Goal: Task Accomplishment & Management: Complete application form

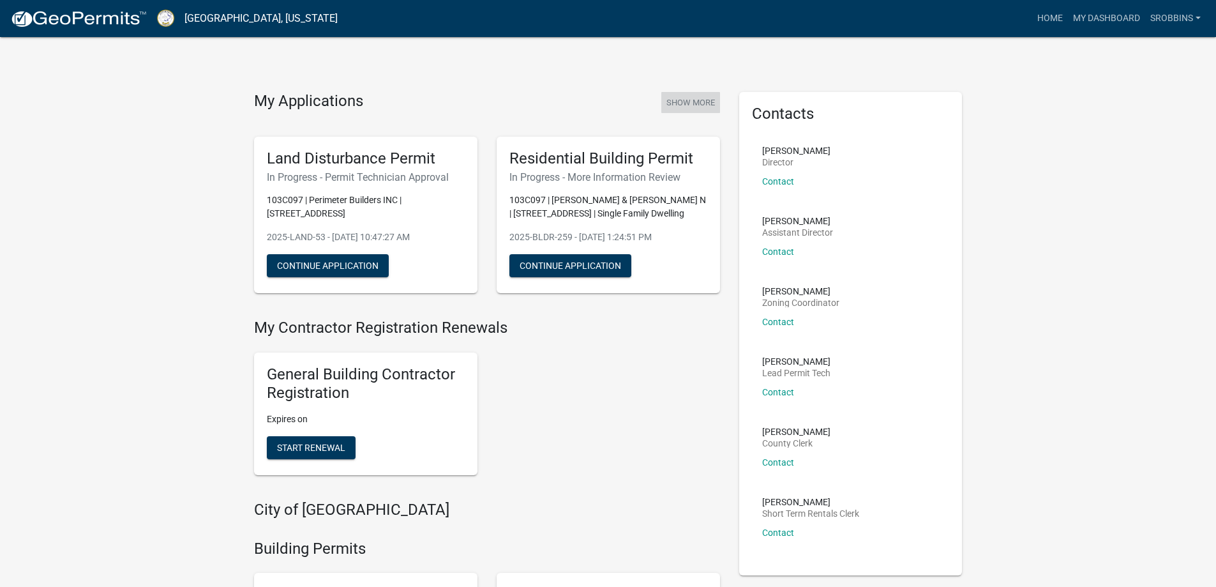
click at [671, 100] on button "Show More" at bounding box center [690, 102] width 59 height 21
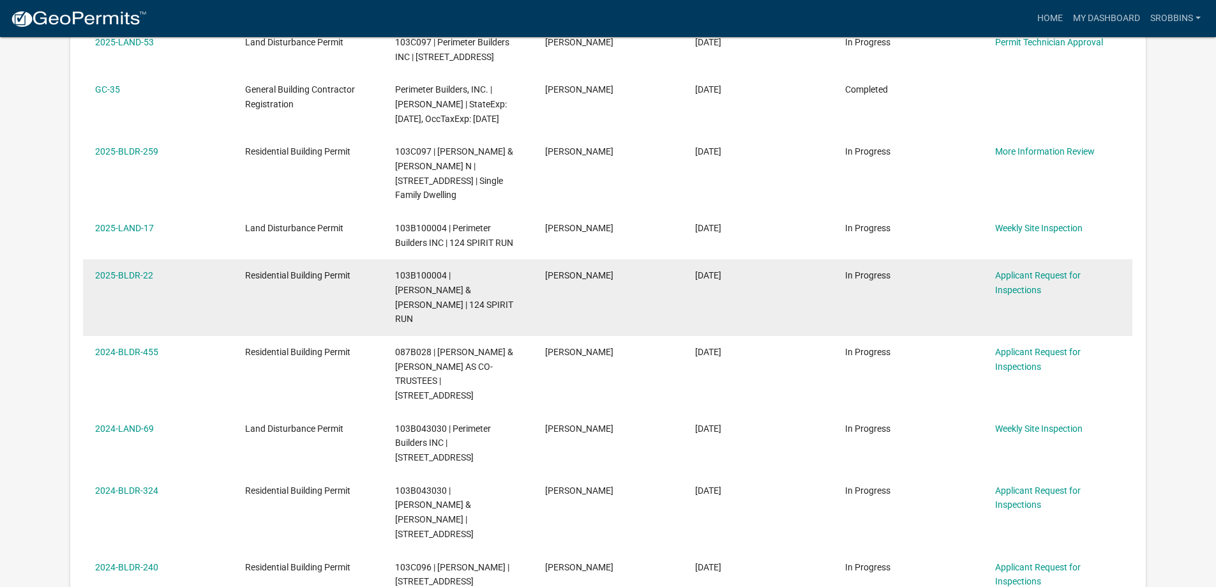
scroll to position [319, 0]
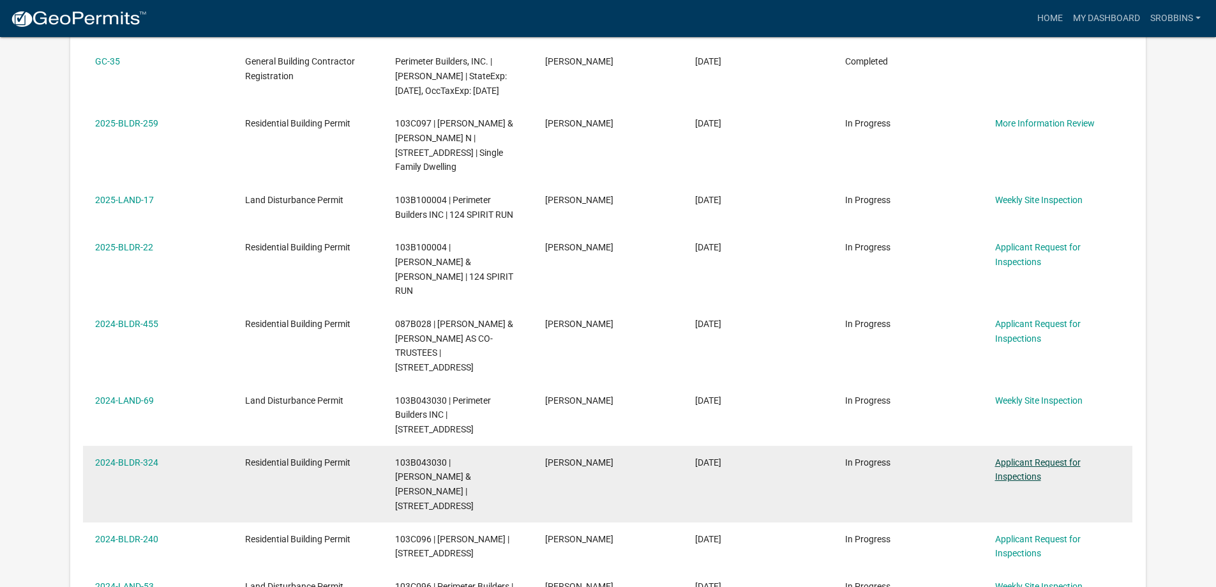
click at [1035, 457] on link "Applicant Request for Inspections" at bounding box center [1038, 469] width 86 height 25
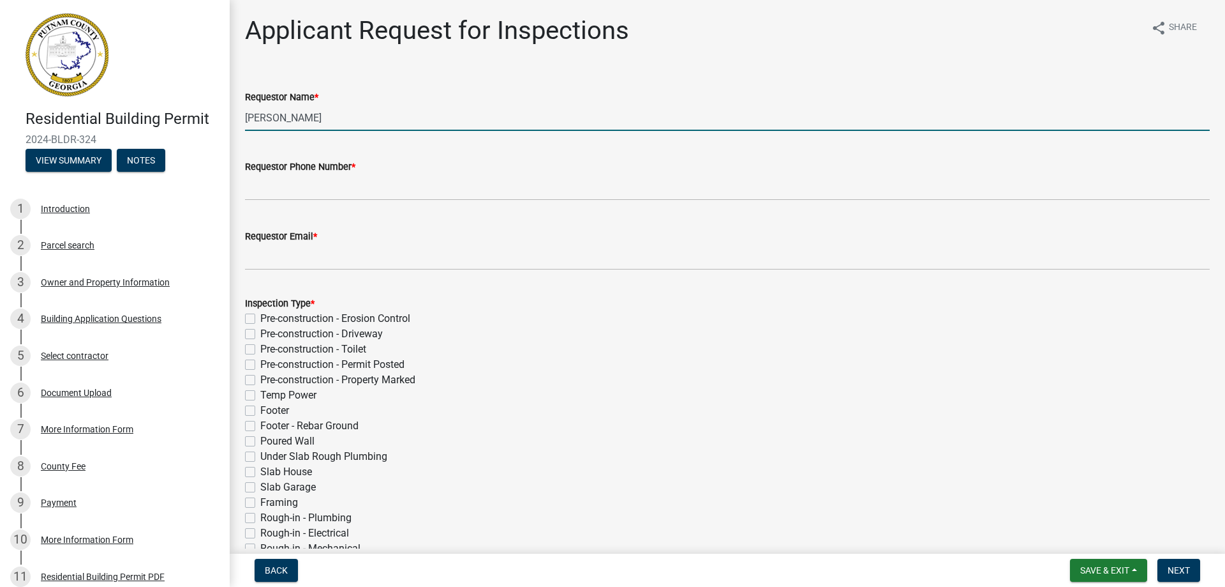
drag, startPoint x: 330, startPoint y: 114, endPoint x: 158, endPoint y: 109, distance: 171.8
click at [158, 109] on div "Residential Building Permit 2024-BLDR-324 View Summary Notes 1 Introduction 2 P…" at bounding box center [612, 293] width 1225 height 587
type input "[PERSON_NAME]"
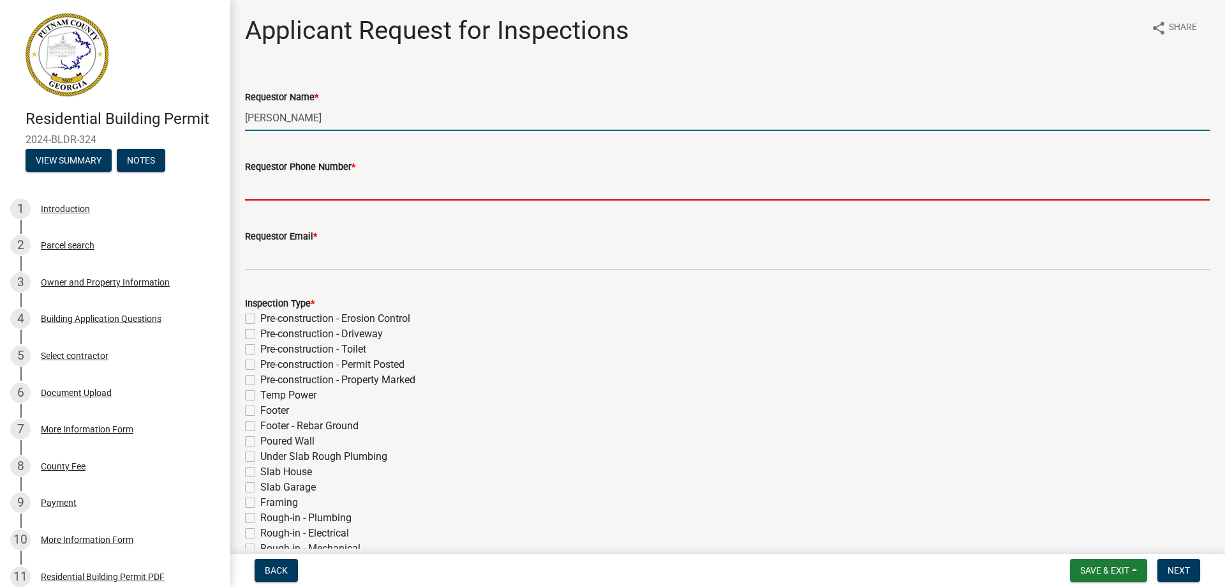
type input "6784099037"
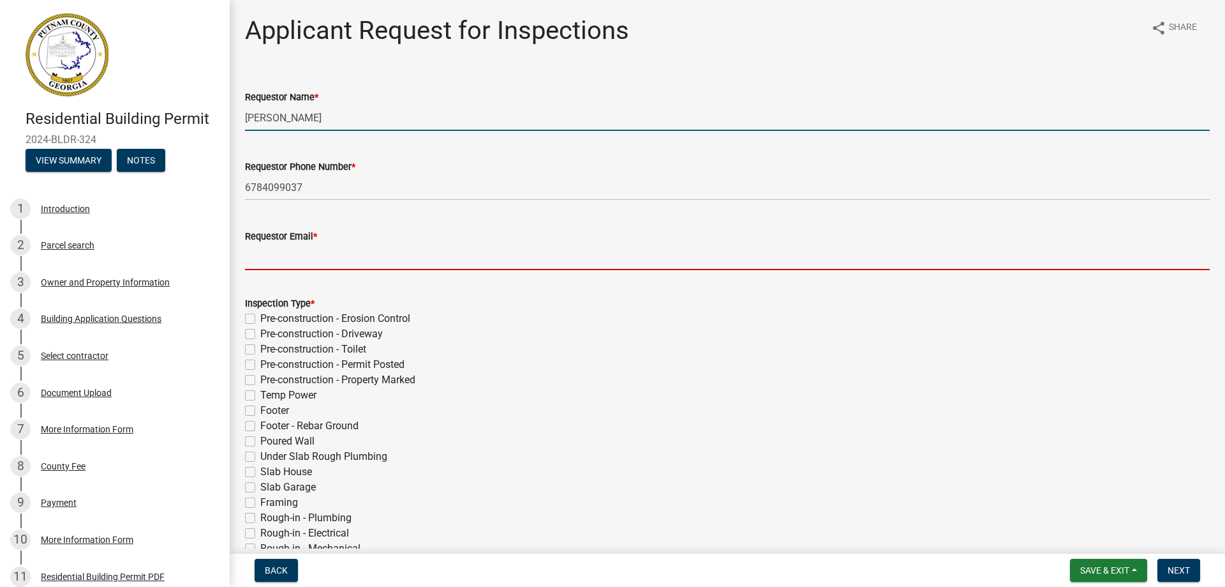
type input "[PERSON_NAME][EMAIL_ADDRESS][DOMAIN_NAME]"
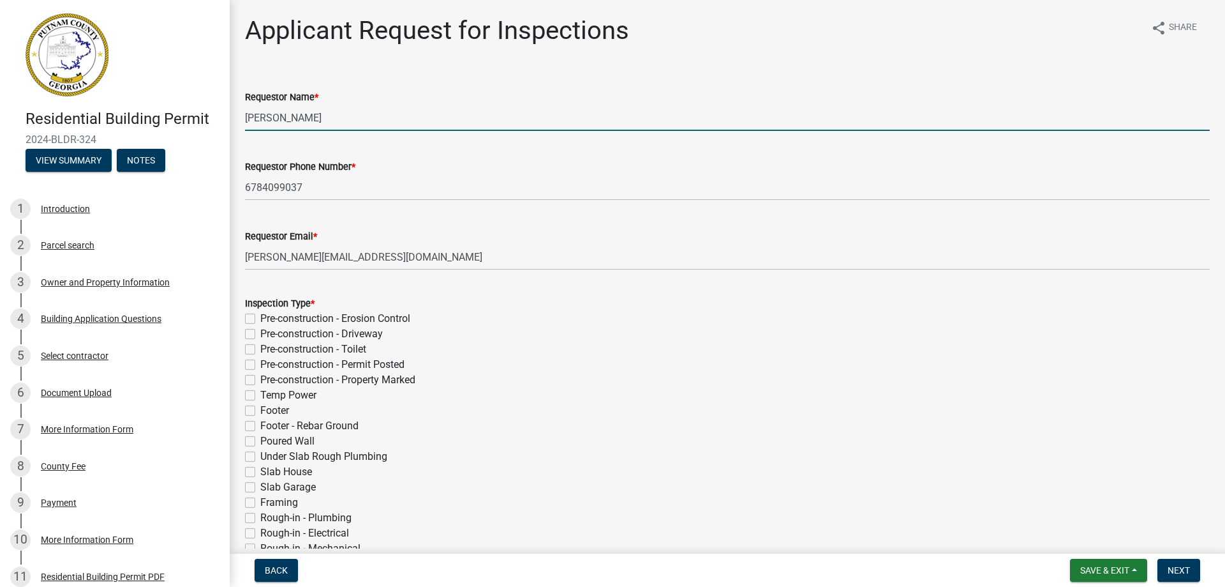
click at [270, 121] on input "[PERSON_NAME]" at bounding box center [727, 118] width 965 height 26
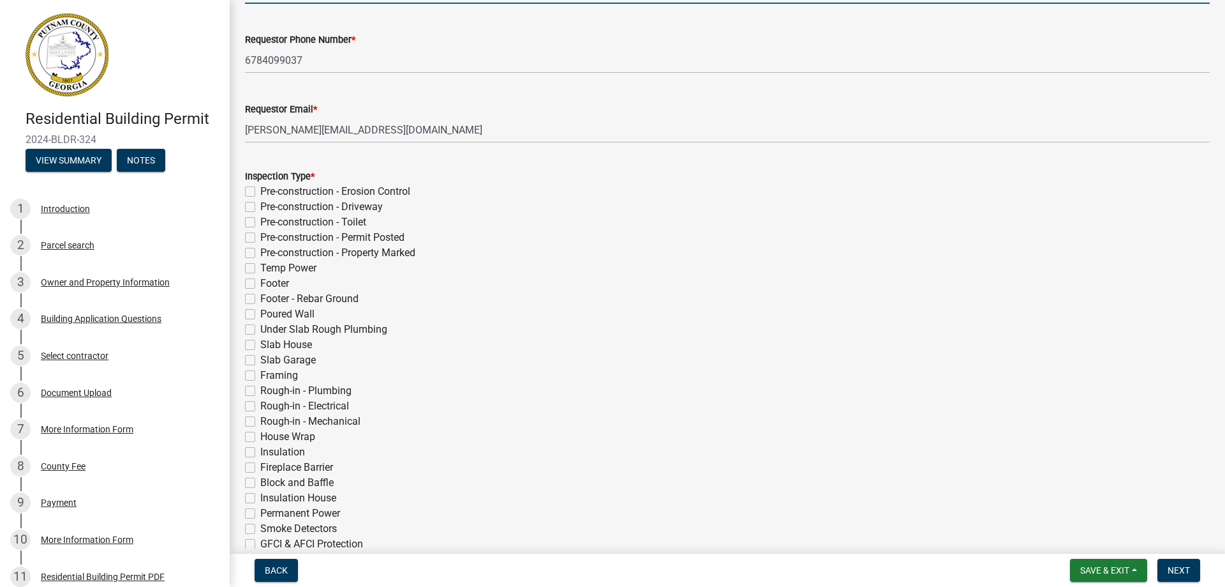
scroll to position [191, 0]
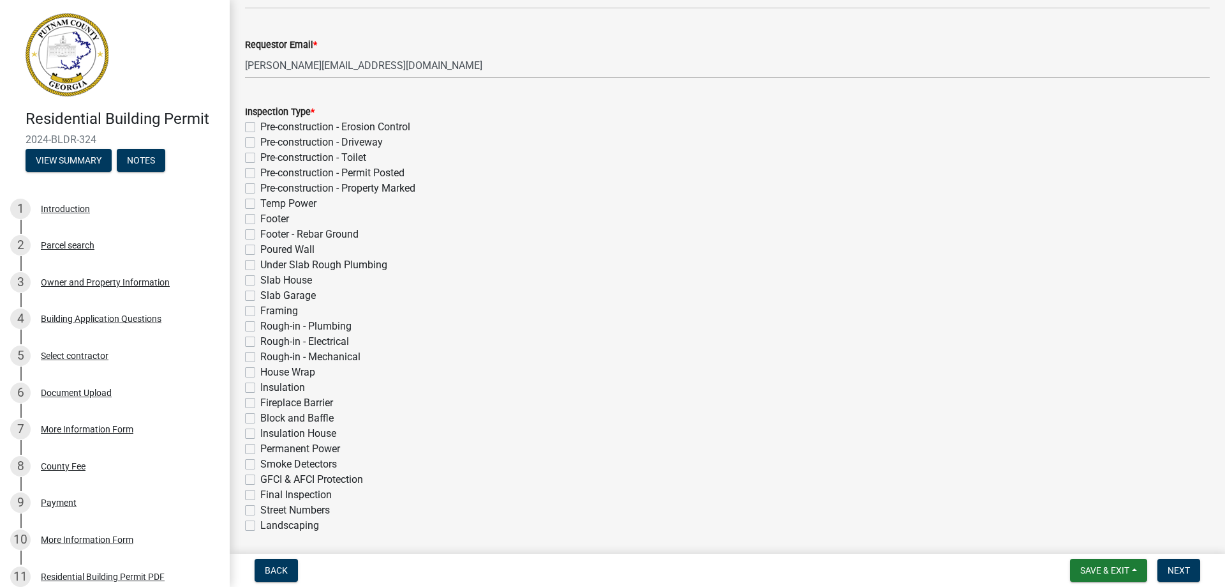
type input "[PERSON_NAME]"
click at [260, 386] on label "Insulation" at bounding box center [282, 387] width 45 height 15
click at [260, 386] on input "Insulation" at bounding box center [264, 384] width 8 height 8
checkbox input "true"
checkbox input "false"
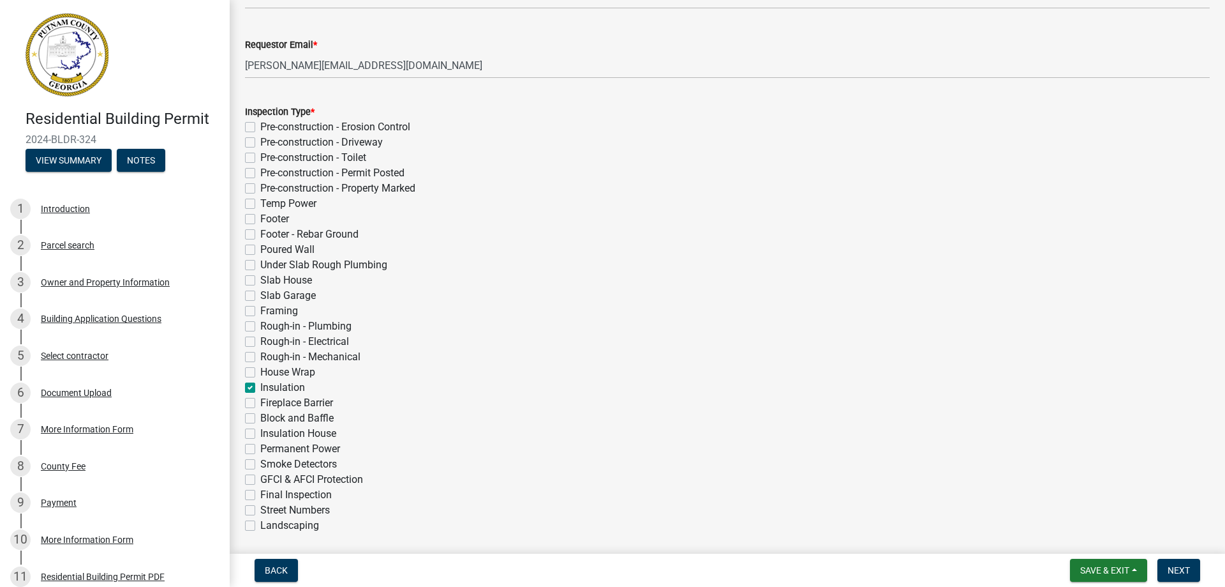
checkbox input "false"
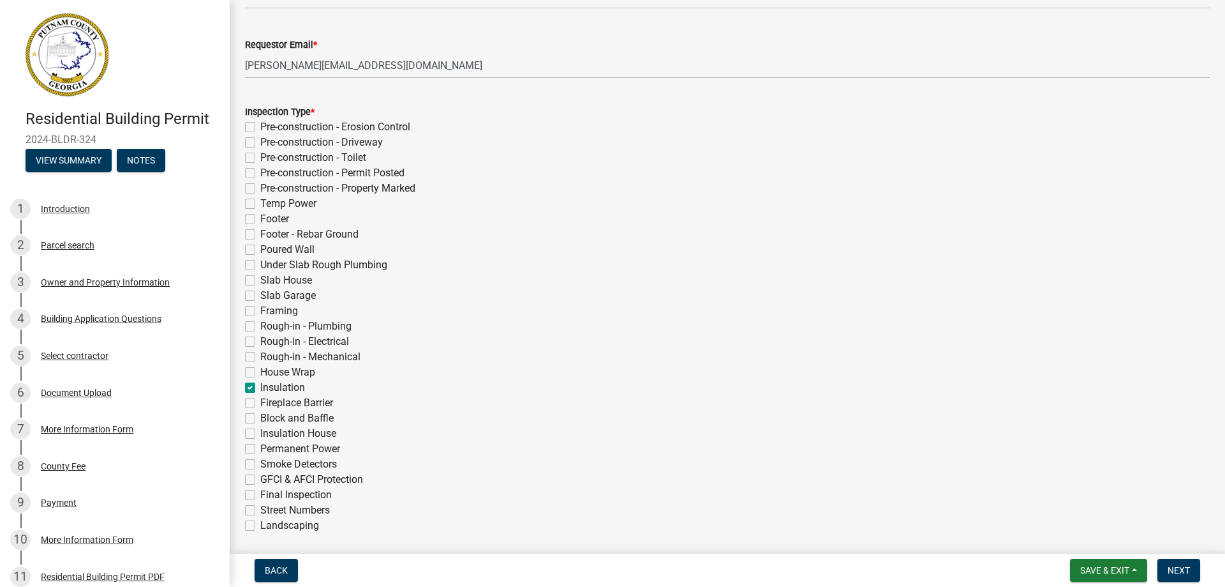
checkbox input "false"
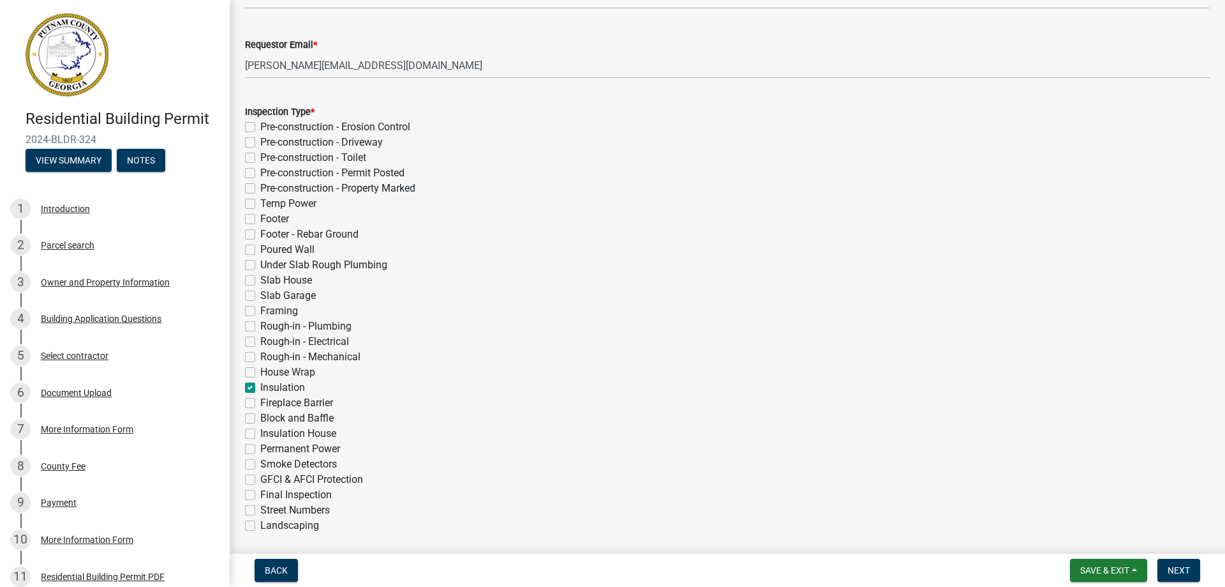
checkbox input "false"
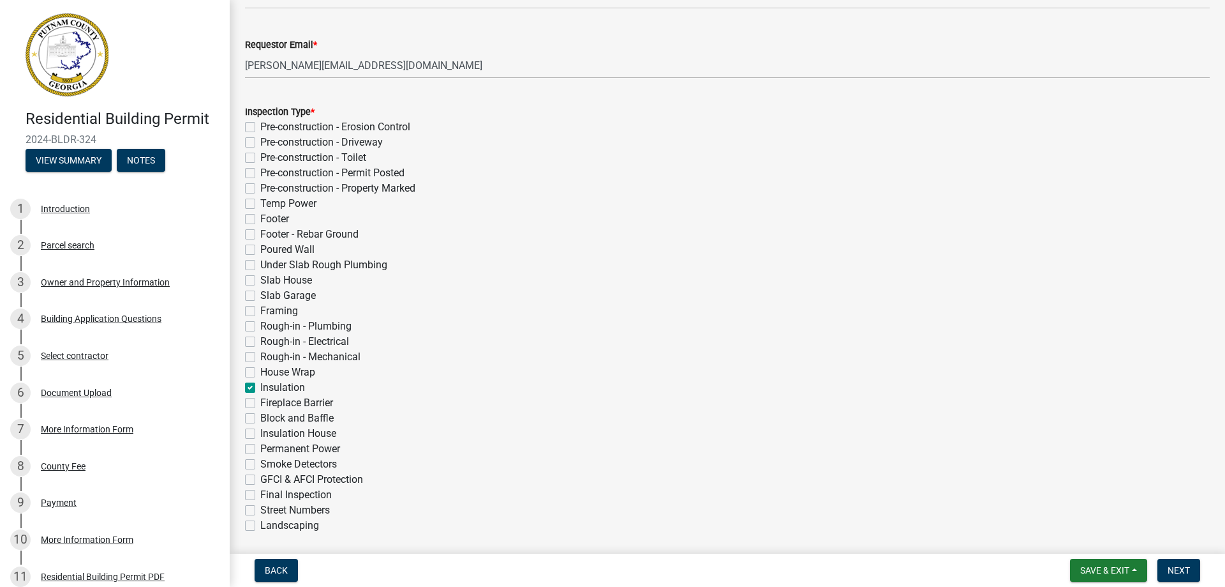
checkbox input "false"
checkbox input "true"
checkbox input "false"
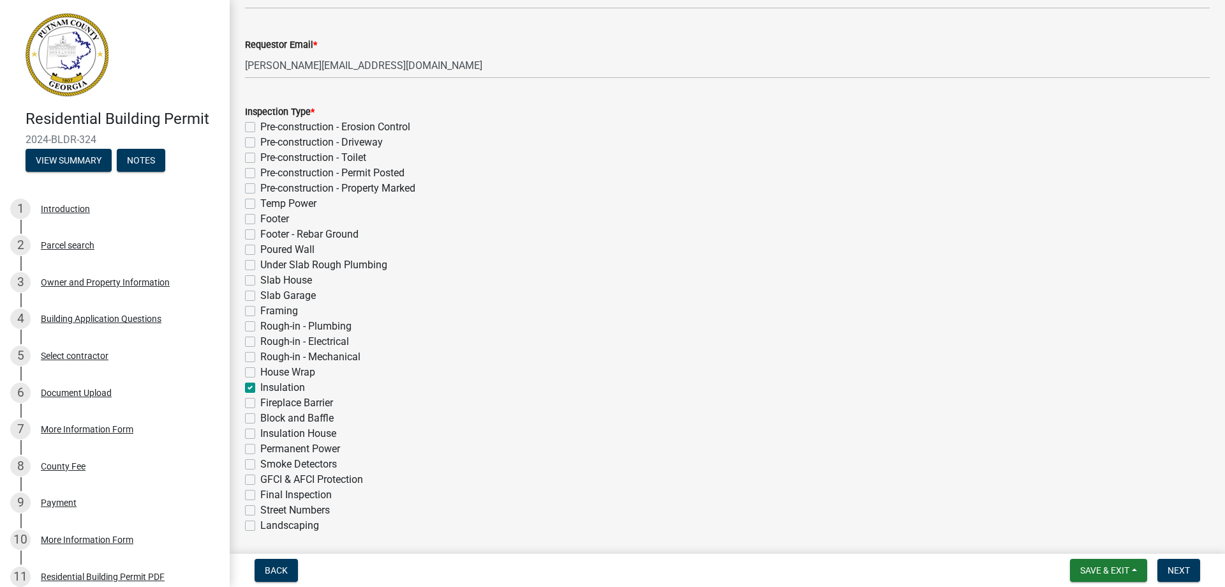
checkbox input "false"
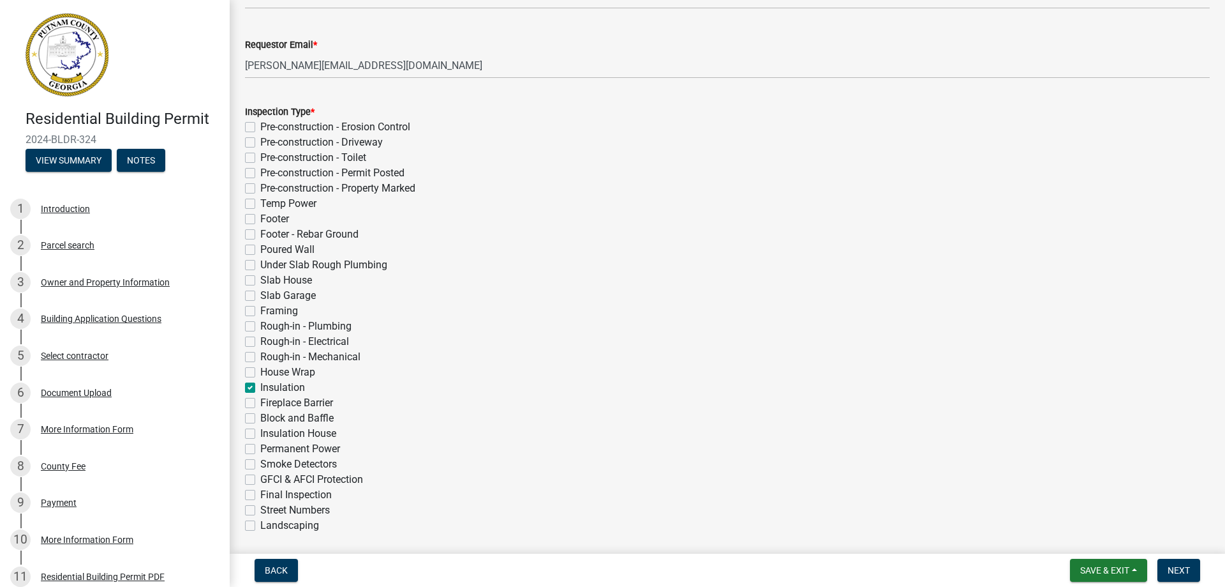
checkbox input "false"
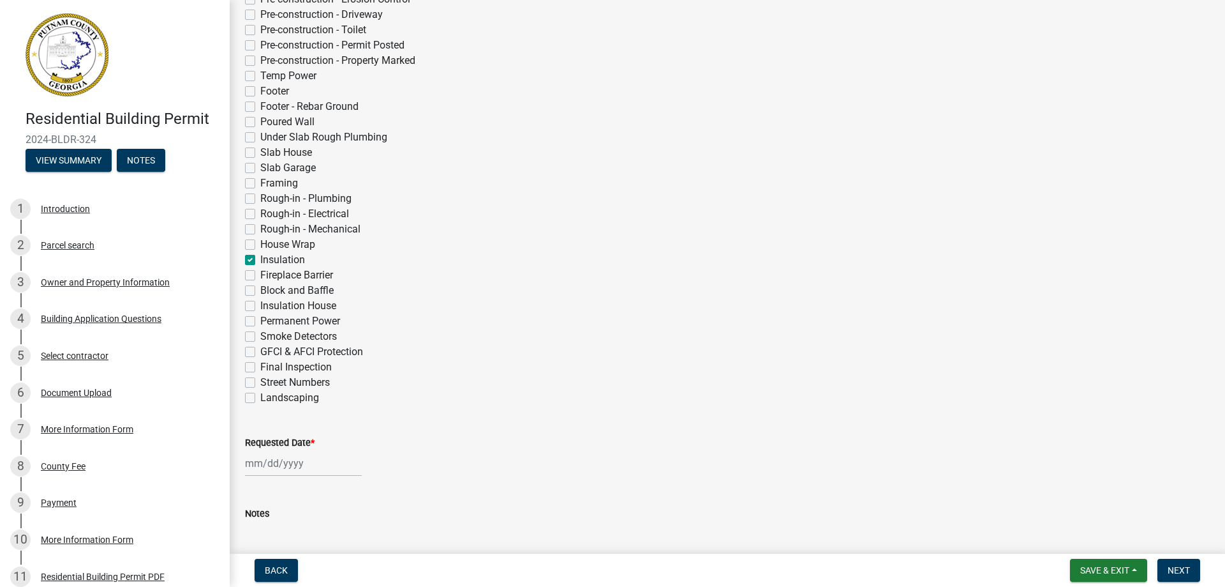
scroll to position [383, 0]
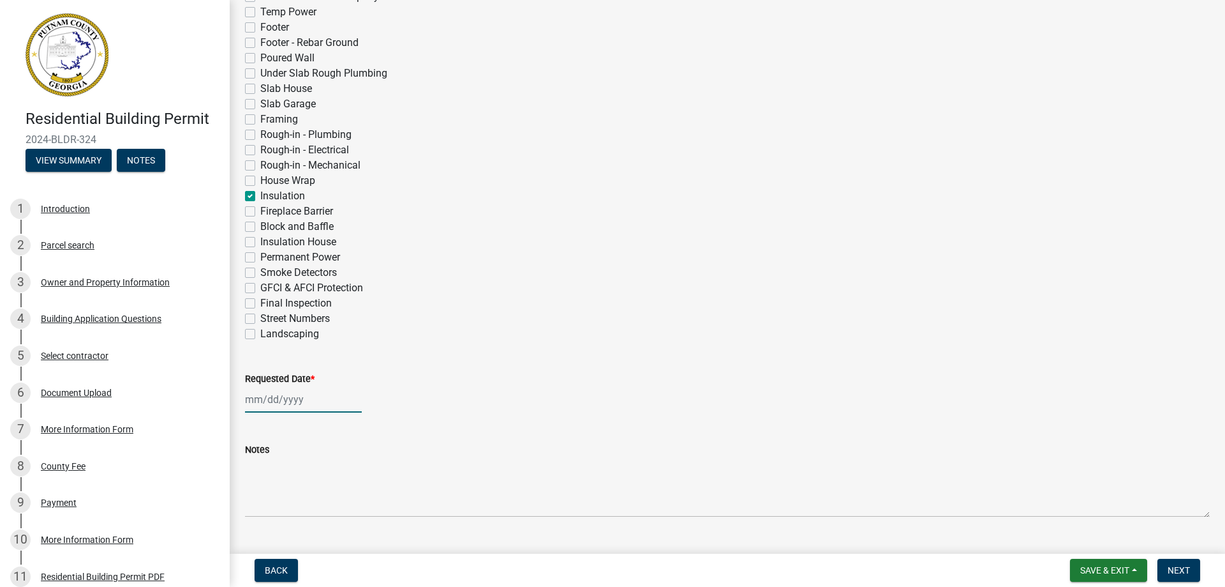
click at [322, 400] on div at bounding box center [303, 399] width 117 height 26
select select "9"
select select "2025"
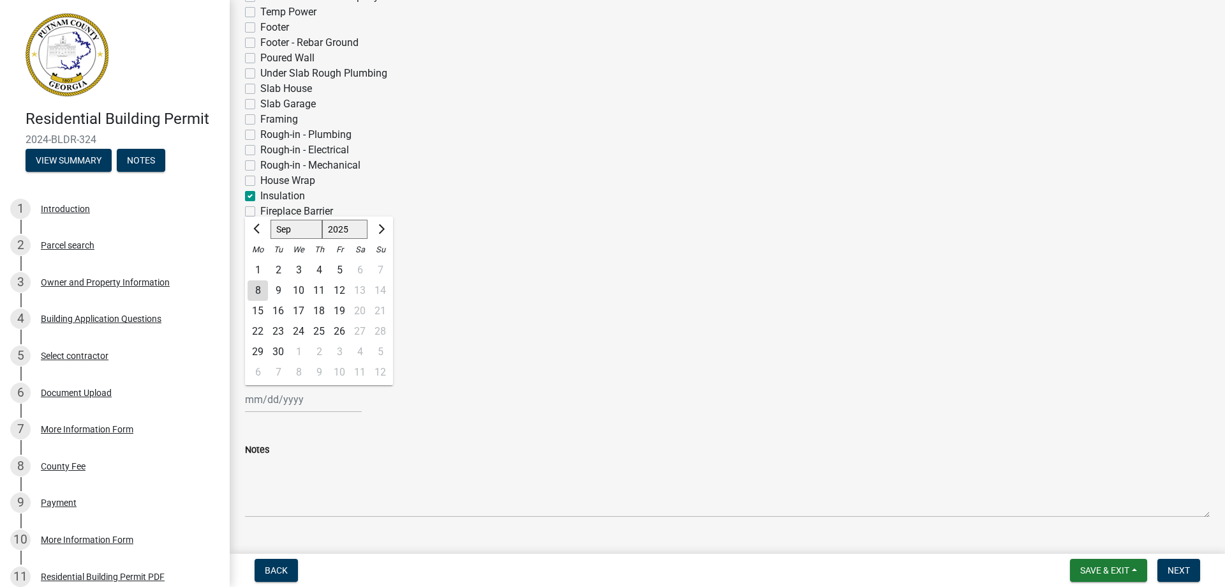
click at [321, 289] on div "11" at bounding box center [319, 290] width 20 height 20
type input "[DATE]"
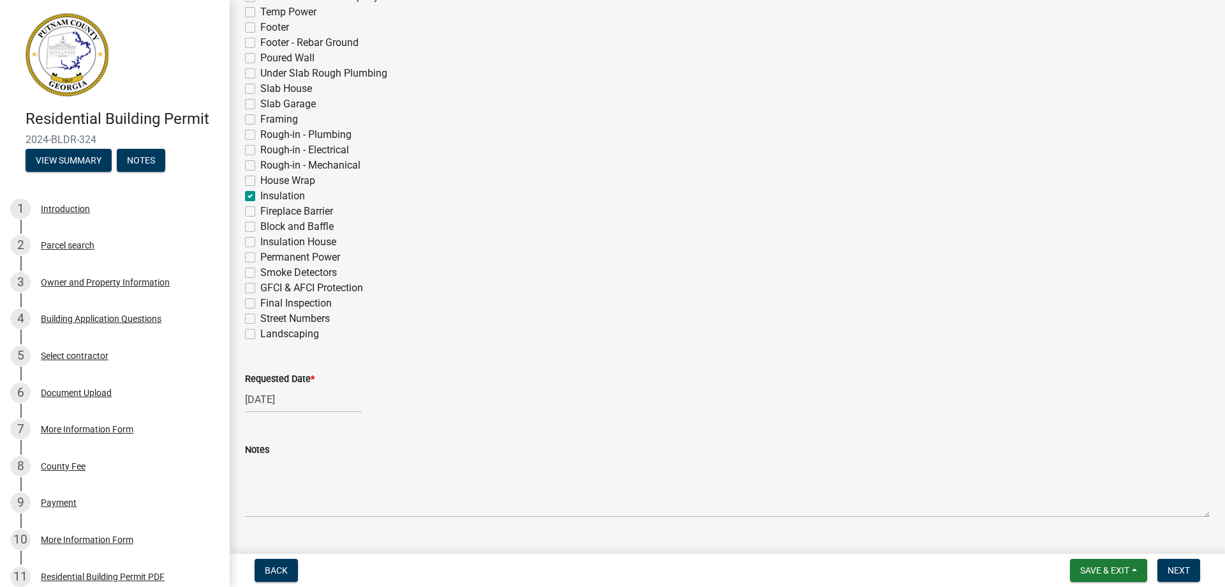
scroll to position [412, 0]
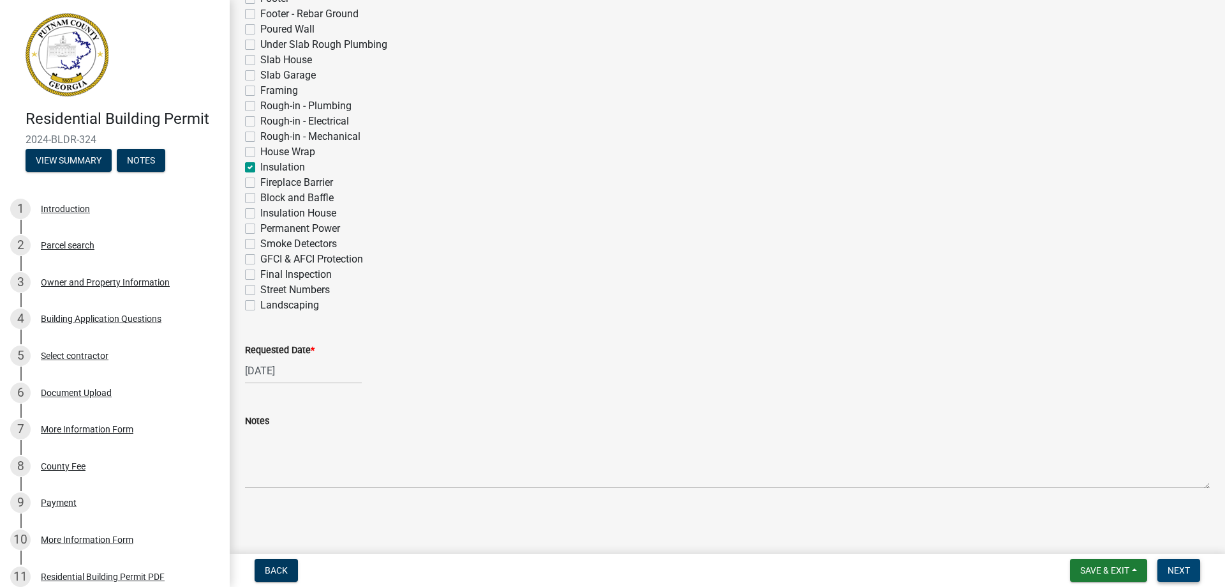
click at [1178, 569] on span "Next" at bounding box center [1179, 570] width 22 height 10
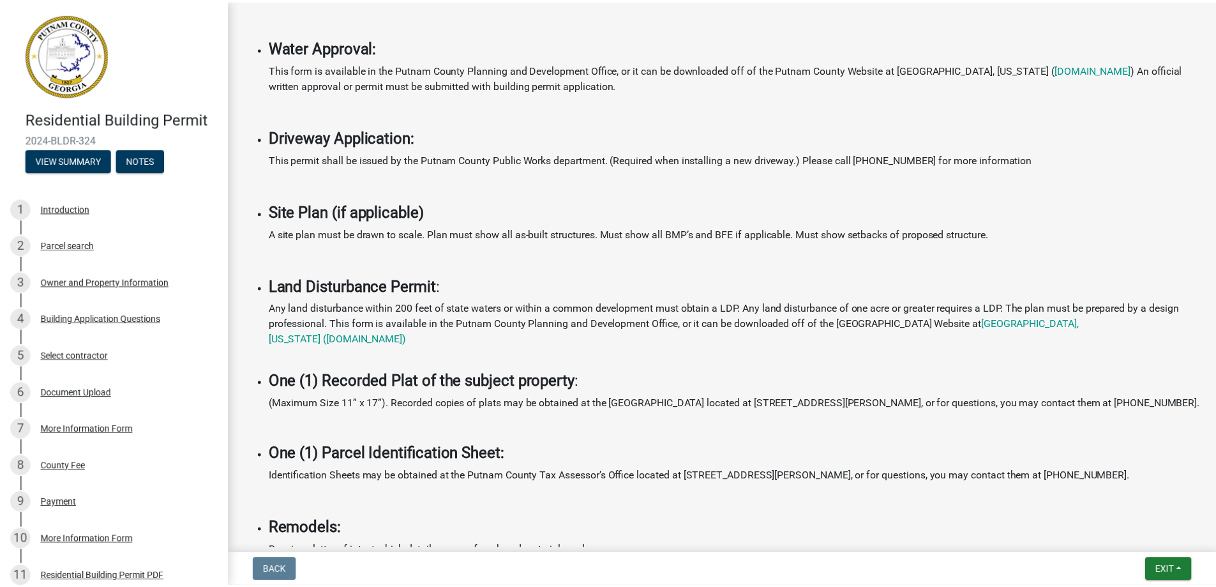
scroll to position [894, 0]
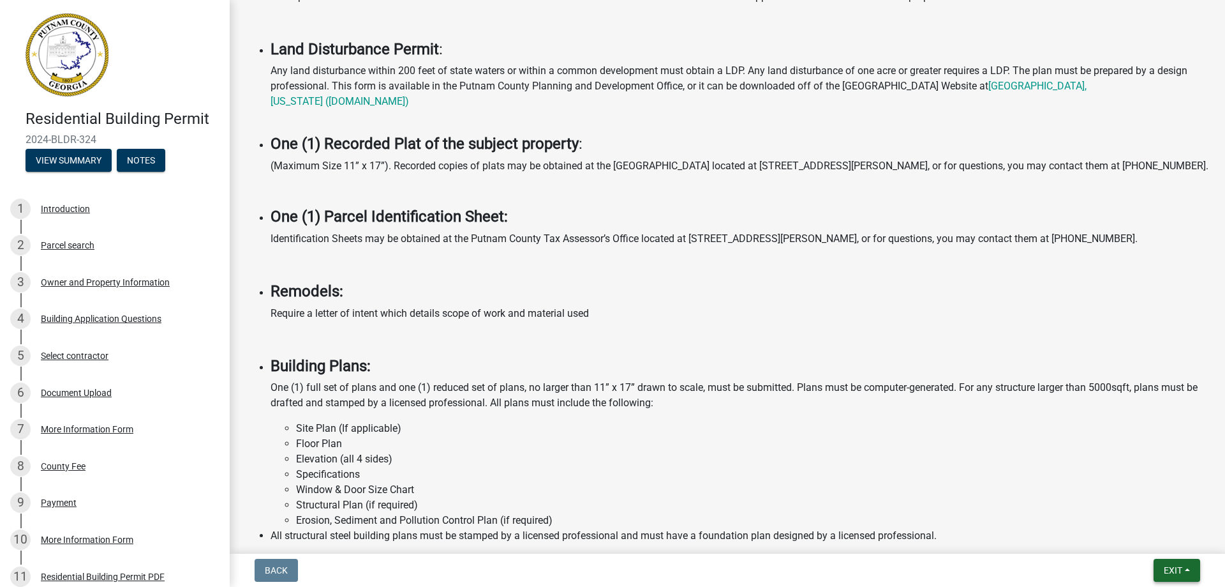
click at [1173, 563] on button "Exit" at bounding box center [1177, 569] width 47 height 23
click at [1144, 535] on button "Save & Exit" at bounding box center [1149, 536] width 102 height 31
